Goal: Transaction & Acquisition: Purchase product/service

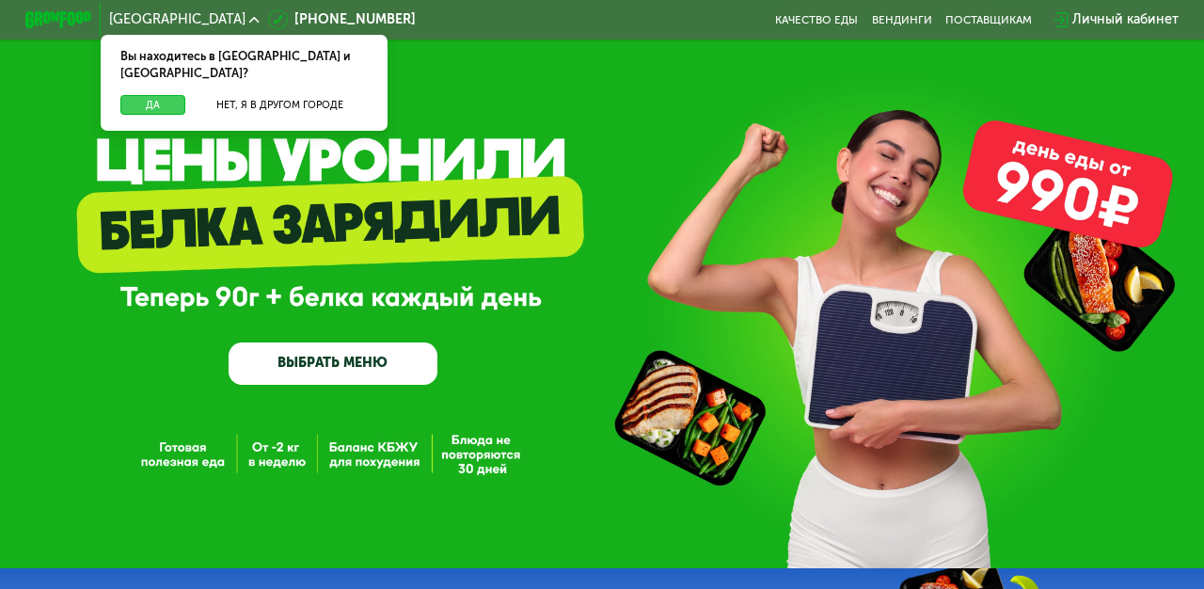
click at [165, 95] on button "Да" at bounding box center [152, 105] width 65 height 21
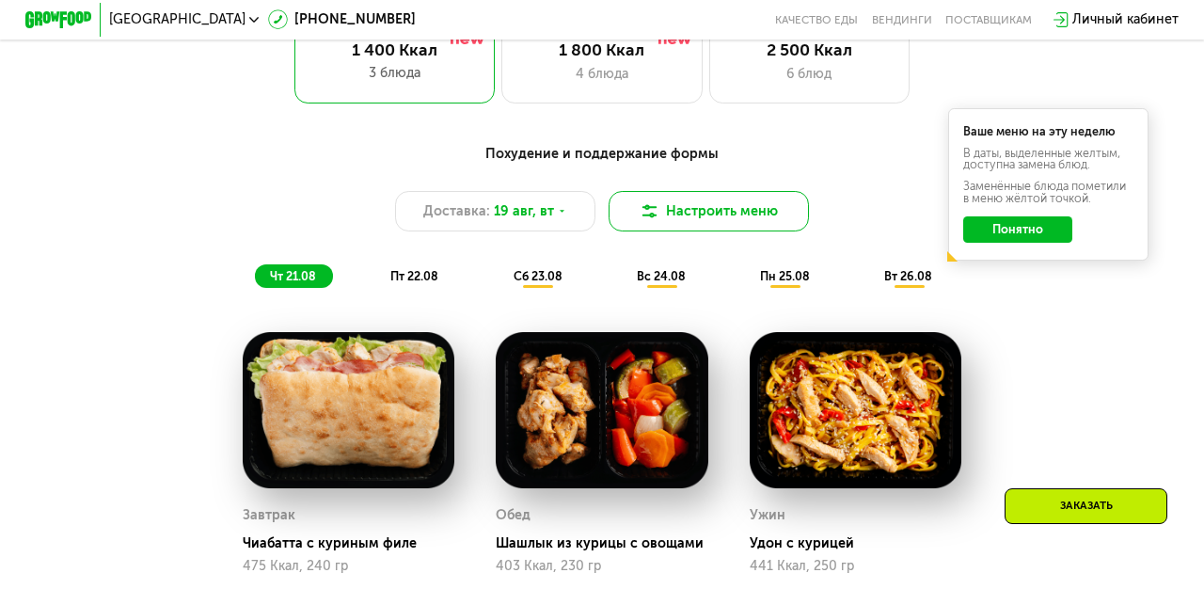
scroll to position [806, 0]
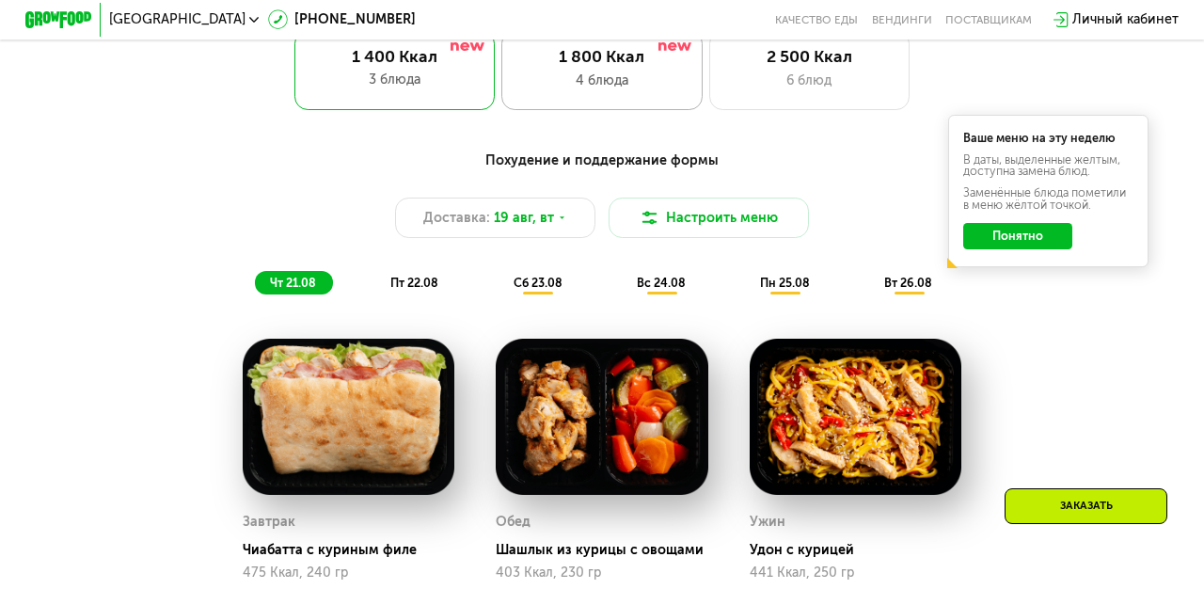
click at [629, 76] on div "4 блюда" at bounding box center [602, 81] width 166 height 20
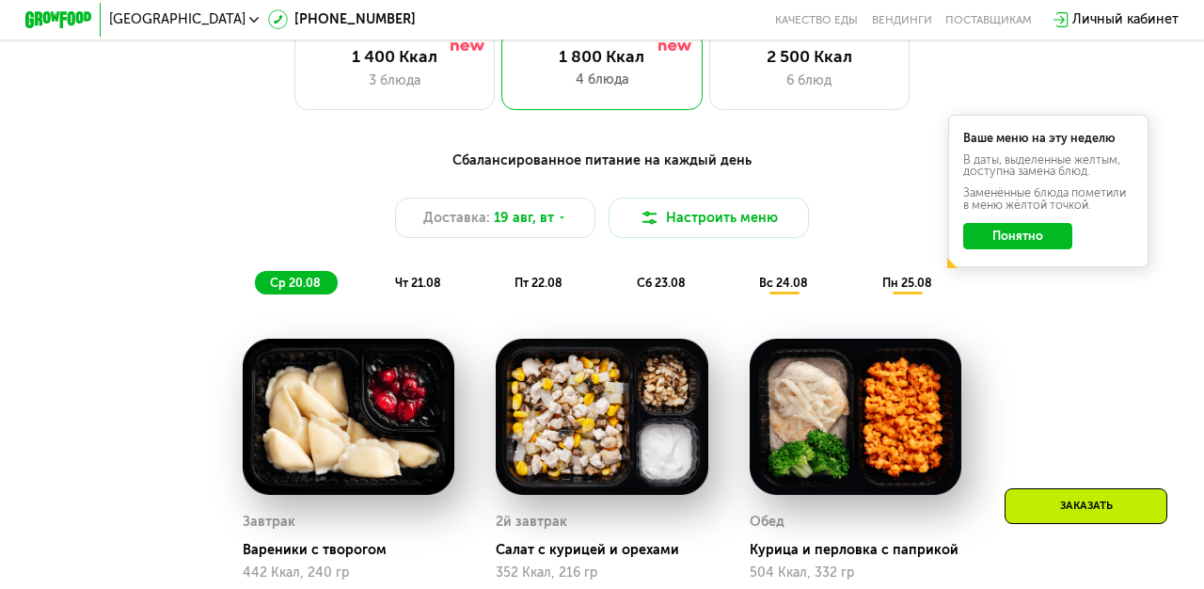
click at [986, 242] on button "Понятно" at bounding box center [1018, 236] width 109 height 26
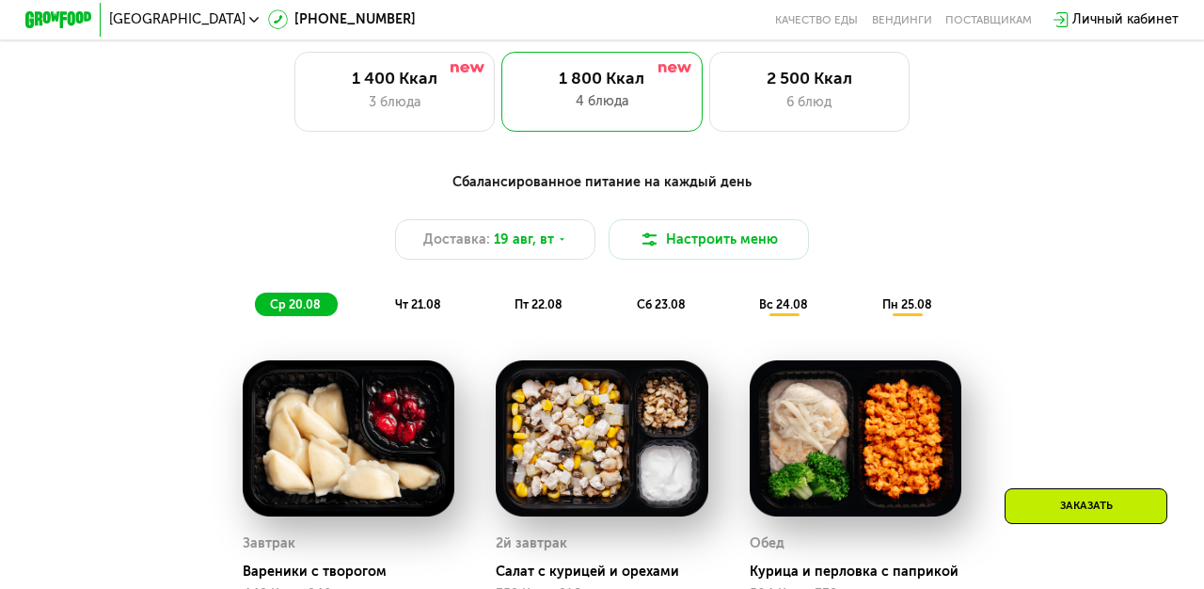
scroll to position [780, 0]
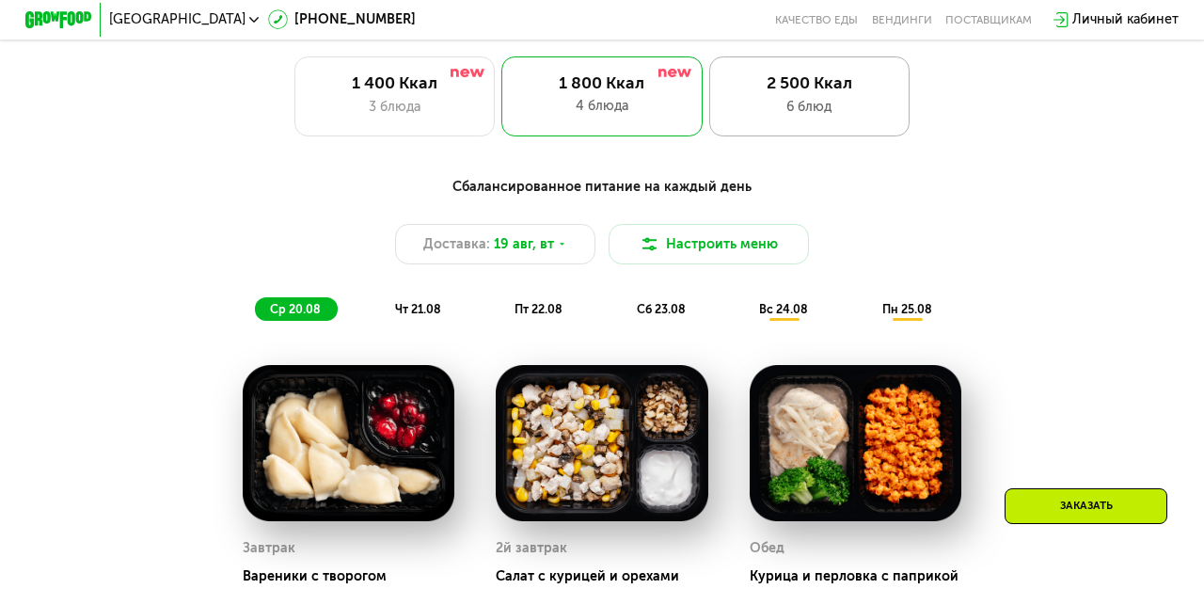
click at [784, 104] on div "6 блюд" at bounding box center [810, 107] width 166 height 20
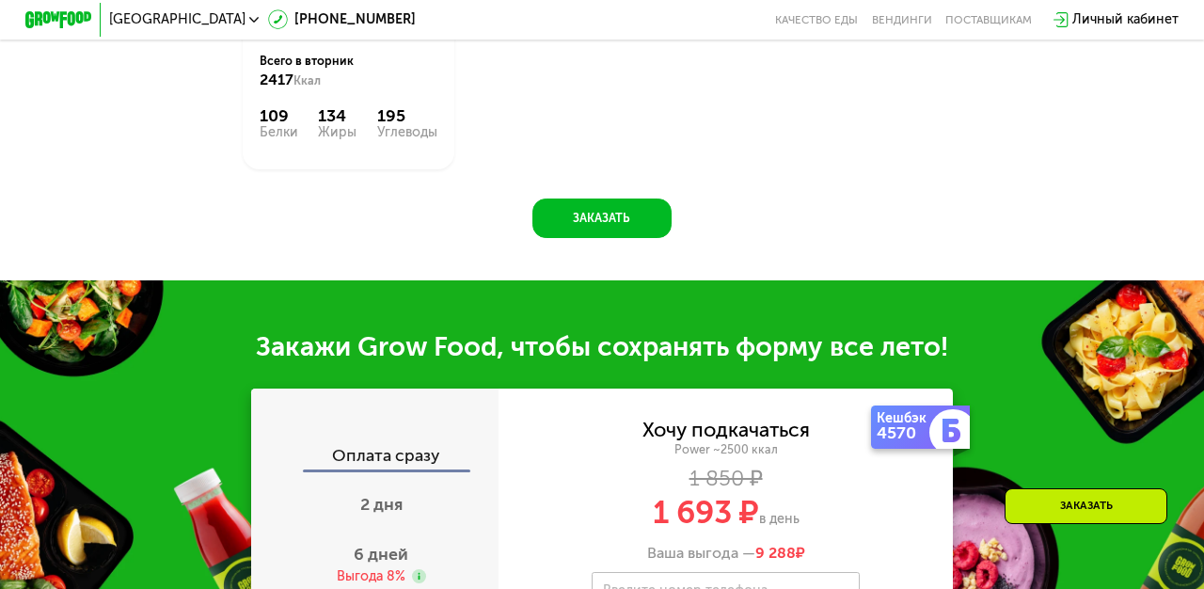
scroll to position [1398, 0]
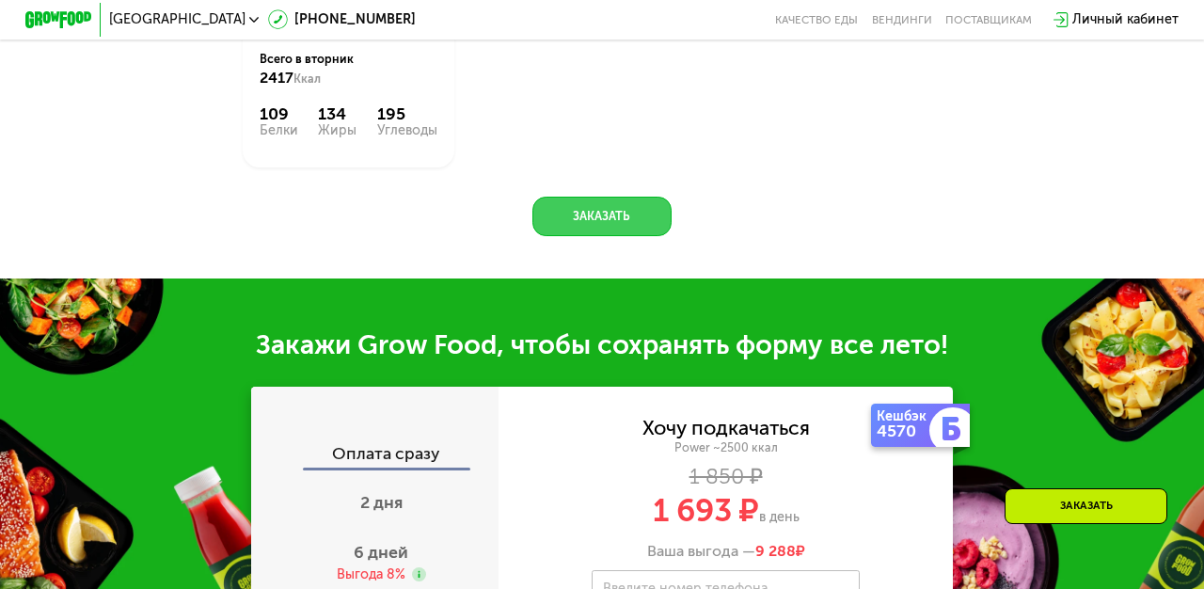
click at [614, 237] on button "Заказать" at bounding box center [602, 217] width 139 height 40
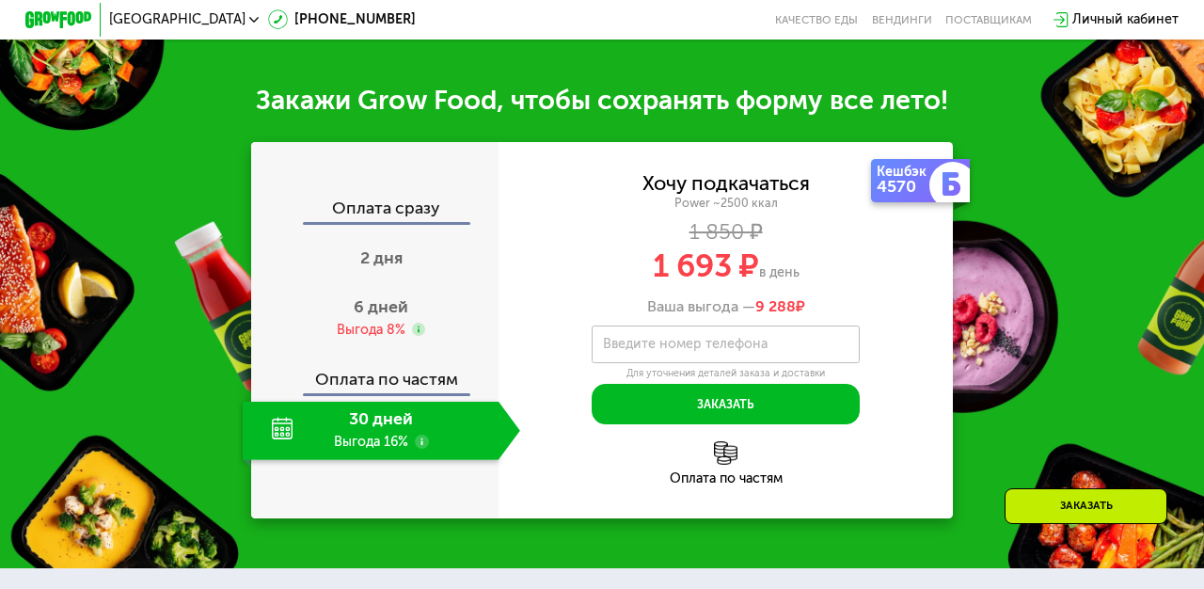
scroll to position [1966, 0]
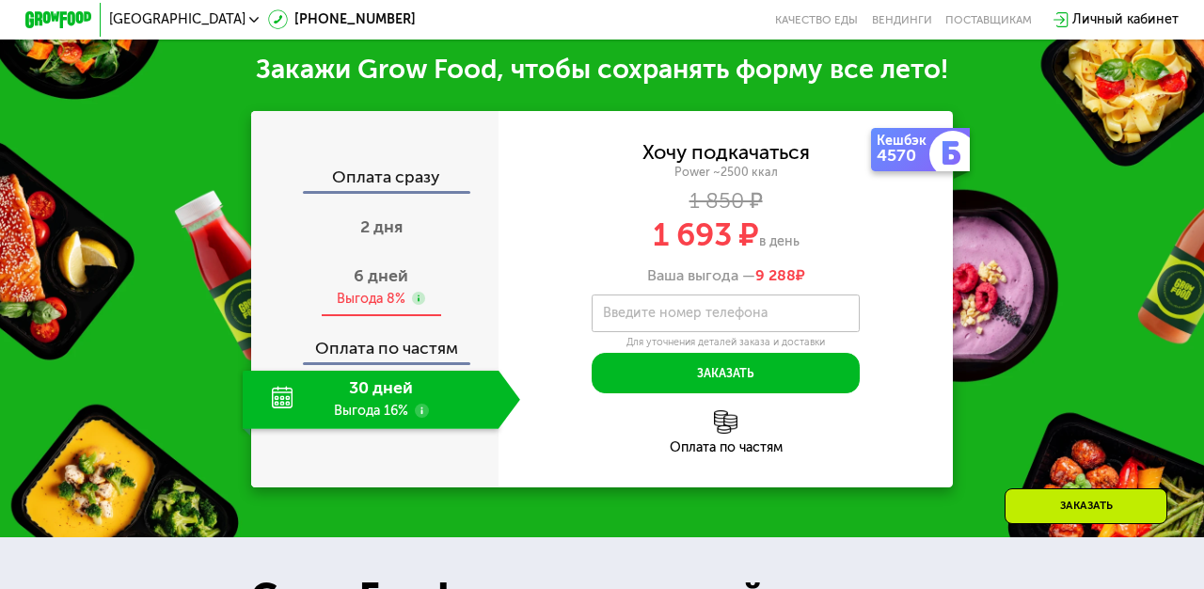
click at [394, 275] on span "6 дней" at bounding box center [381, 275] width 55 height 21
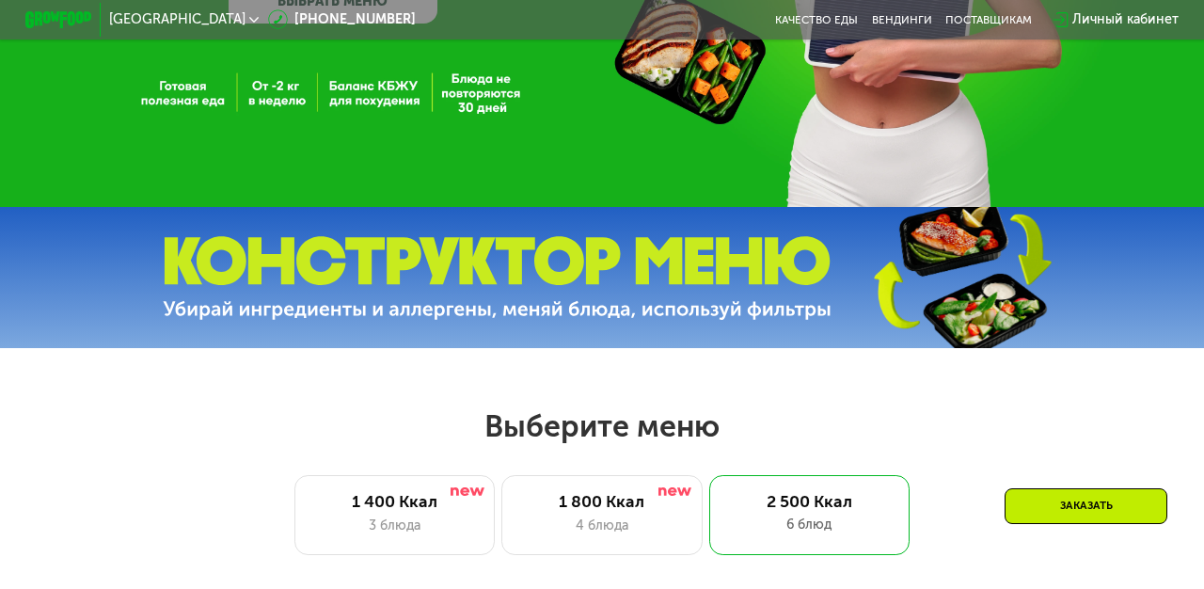
scroll to position [0, 0]
